Goal: Communication & Community: Answer question/provide support

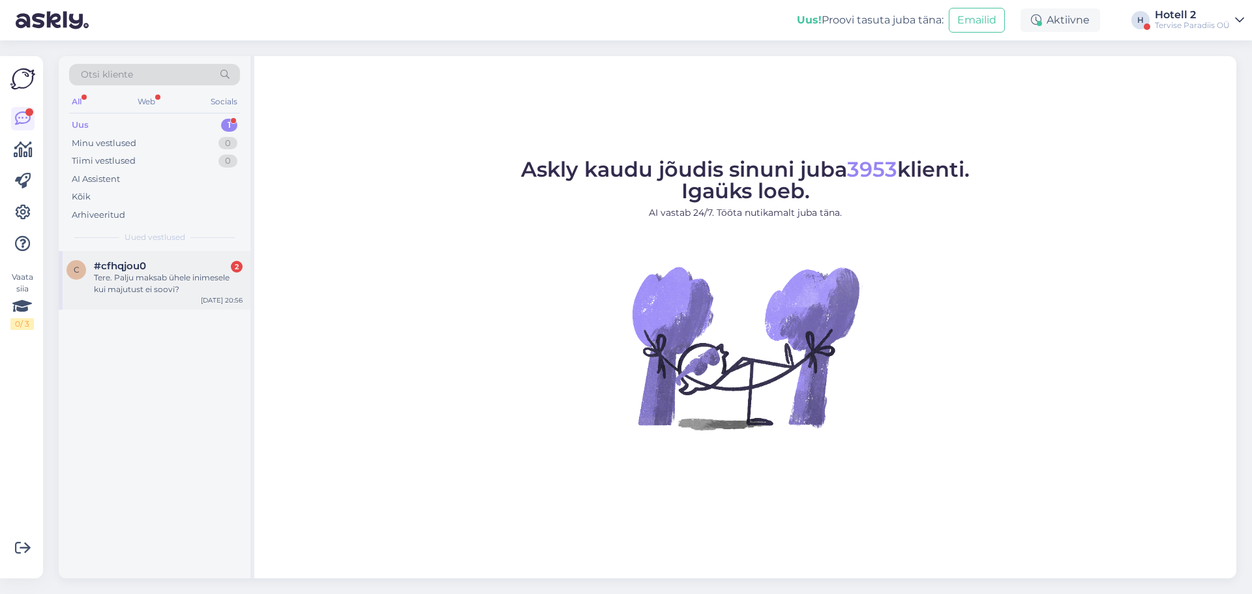
click at [217, 284] on div "Tere. Palju maksab ühele inimesele kui majutust ei soovi?" at bounding box center [168, 283] width 149 height 23
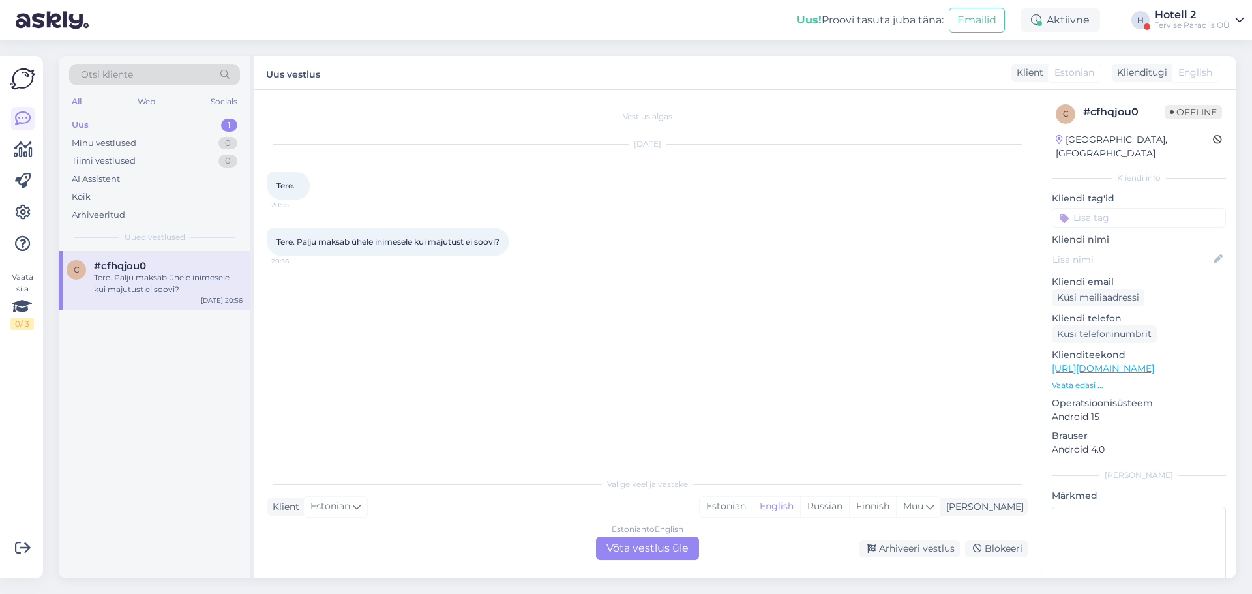
click at [662, 554] on div "Estonian to English Võta vestlus üle" at bounding box center [647, 548] width 103 height 23
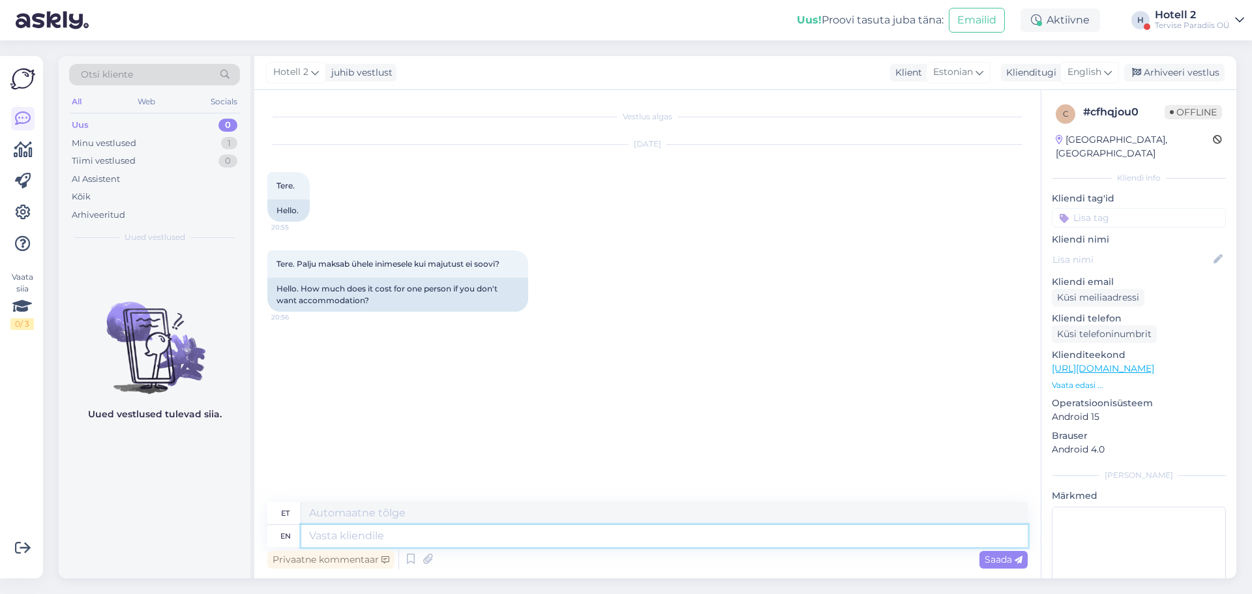
click at [413, 543] on textarea at bounding box center [664, 536] width 726 height 22
click at [1081, 74] on span "English" at bounding box center [1084, 72] width 34 height 14
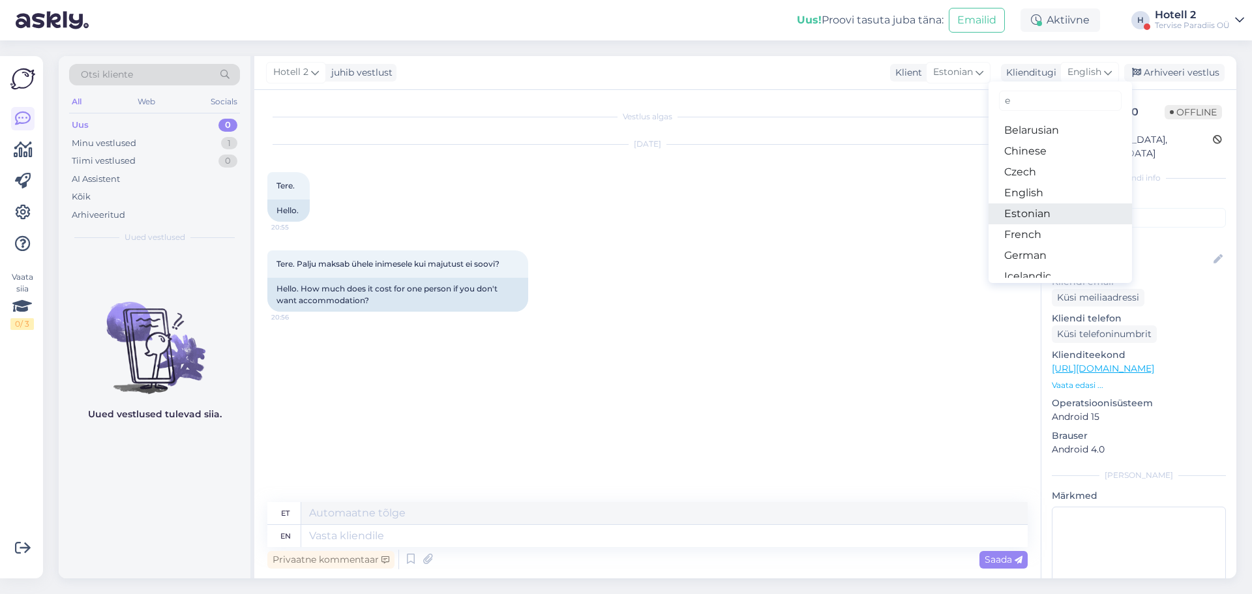
type input "e"
click at [1028, 213] on link "Estonian" at bounding box center [1059, 213] width 143 height 21
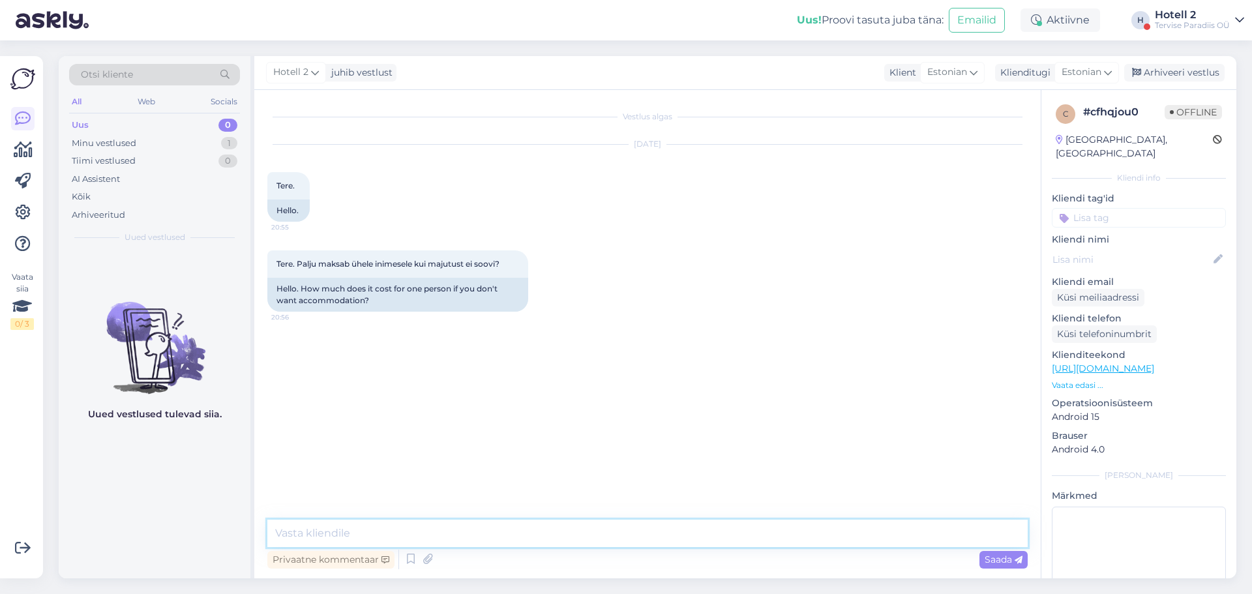
click at [354, 541] on textarea at bounding box center [647, 533] width 760 height 27
type textarea "Tere! Mida Te silmas [PERSON_NAME] Te majutust ei soovi, siis soovite meie veek…"
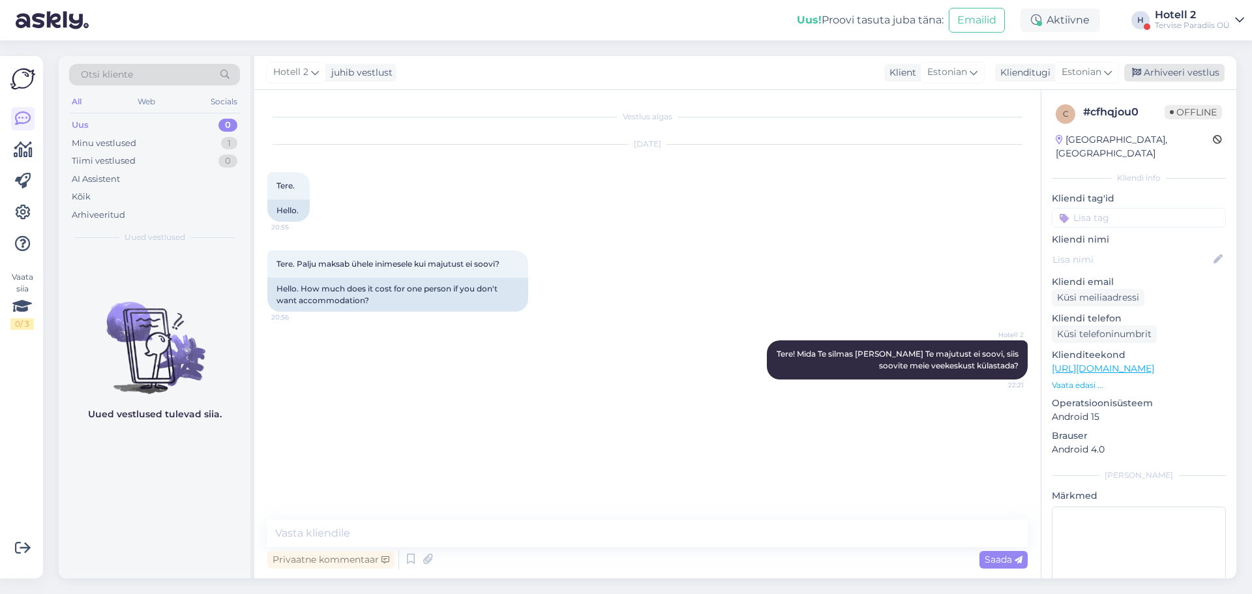
click at [1159, 72] on div "Arhiveeri vestlus" at bounding box center [1174, 73] width 100 height 18
